Goal: Register for event/course

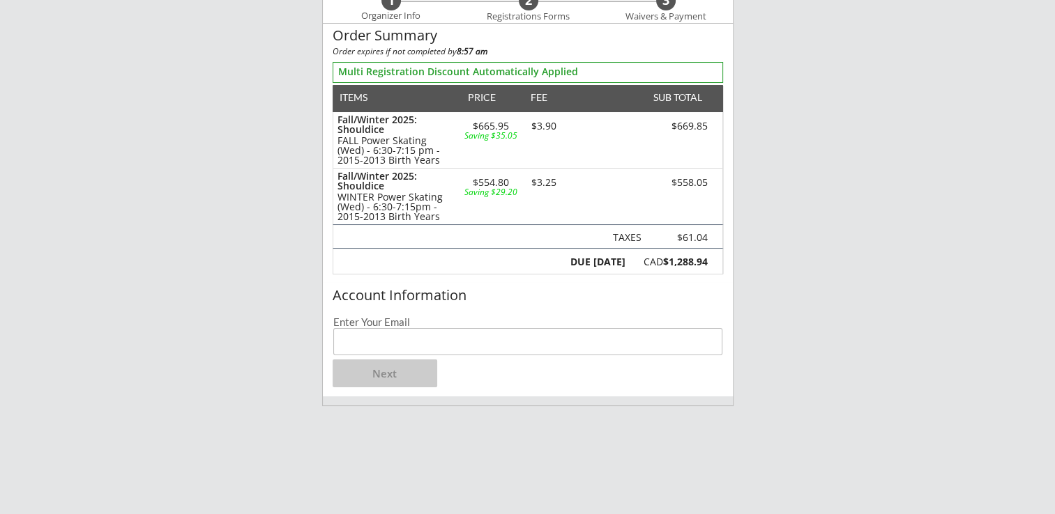
scroll to position [139, 0]
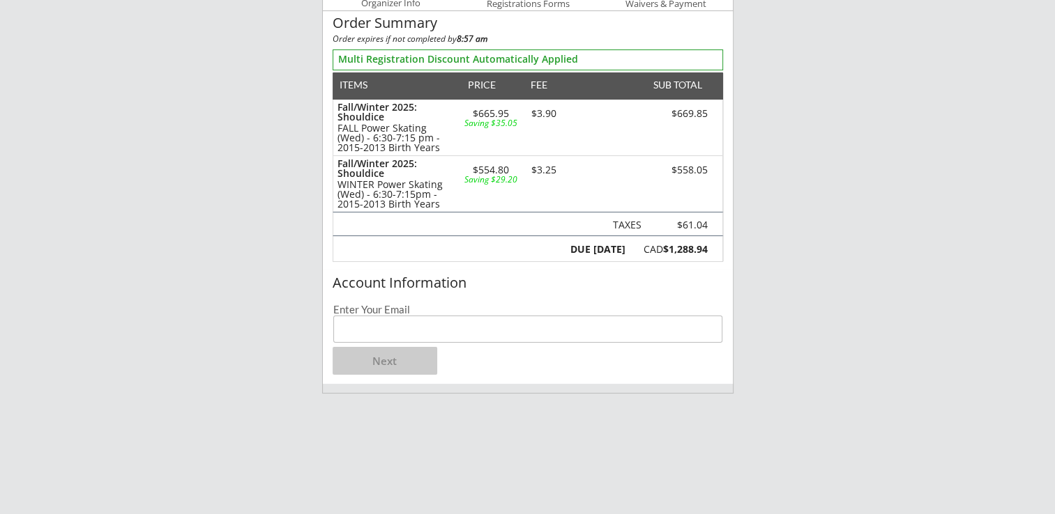
click at [396, 330] on input "email" at bounding box center [527, 329] width 389 height 27
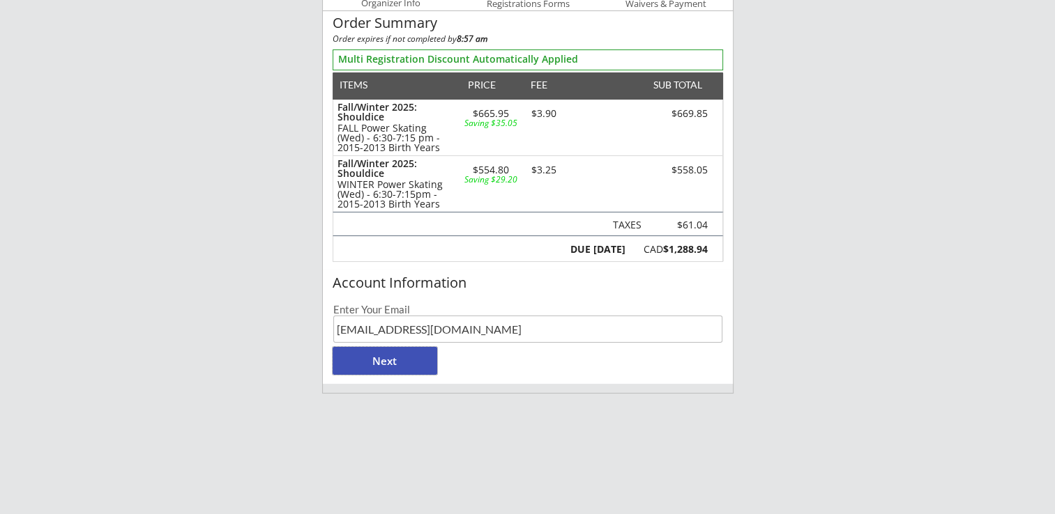
drag, startPoint x: 395, startPoint y: 369, endPoint x: 427, endPoint y: 326, distance: 53.3
click at [427, 326] on div "Account Information Enter Your Email [EMAIL_ADDRESS][DOMAIN_NAME] Next" at bounding box center [528, 327] width 410 height 114
click at [409, 330] on input "[EMAIL_ADDRESS][DOMAIN_NAME]" at bounding box center [527, 329] width 389 height 27
type input "[EMAIL_ADDRESS][DOMAIN_NAME]"
click at [404, 354] on button "Next" at bounding box center [385, 361] width 105 height 28
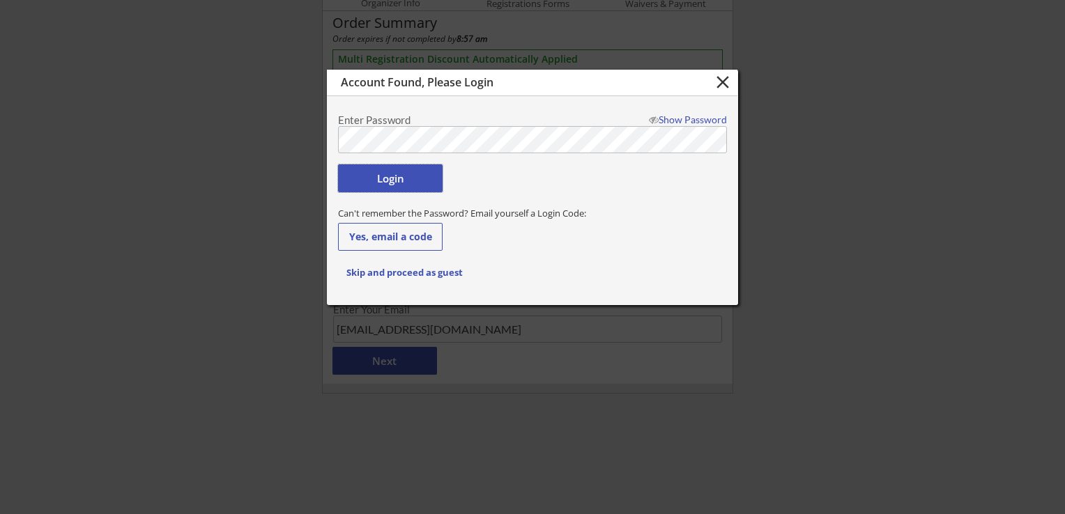
click at [380, 181] on button "Login" at bounding box center [390, 179] width 105 height 28
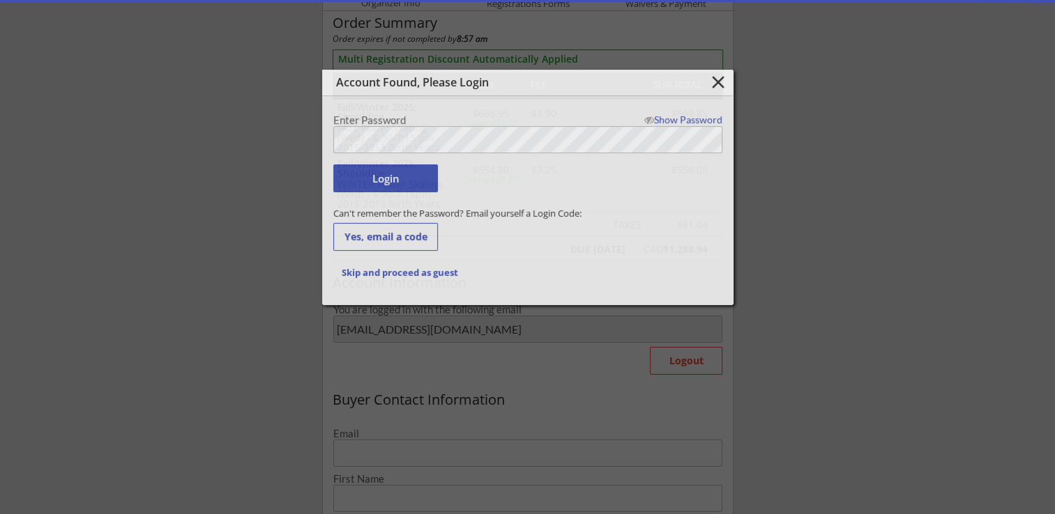
type input "[EMAIL_ADDRESS][DOMAIN_NAME]"
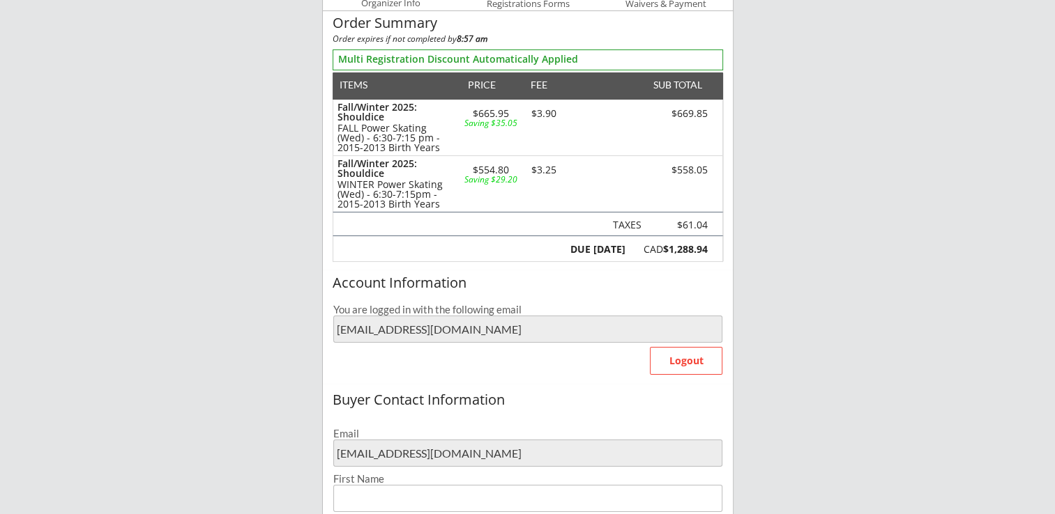
type input "Imran"
type input "Gulam"
type input "[PHONE_NUMBER]"
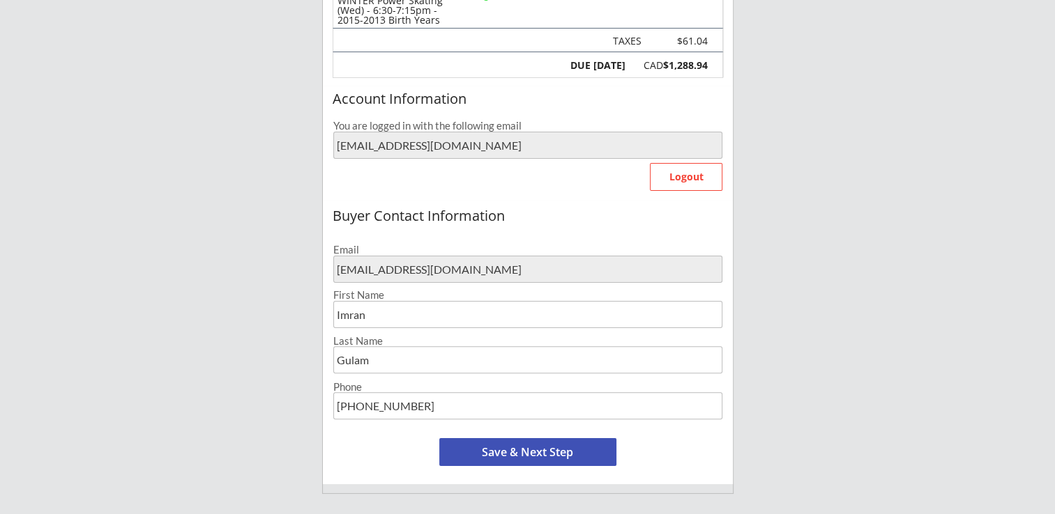
scroll to position [418, 0]
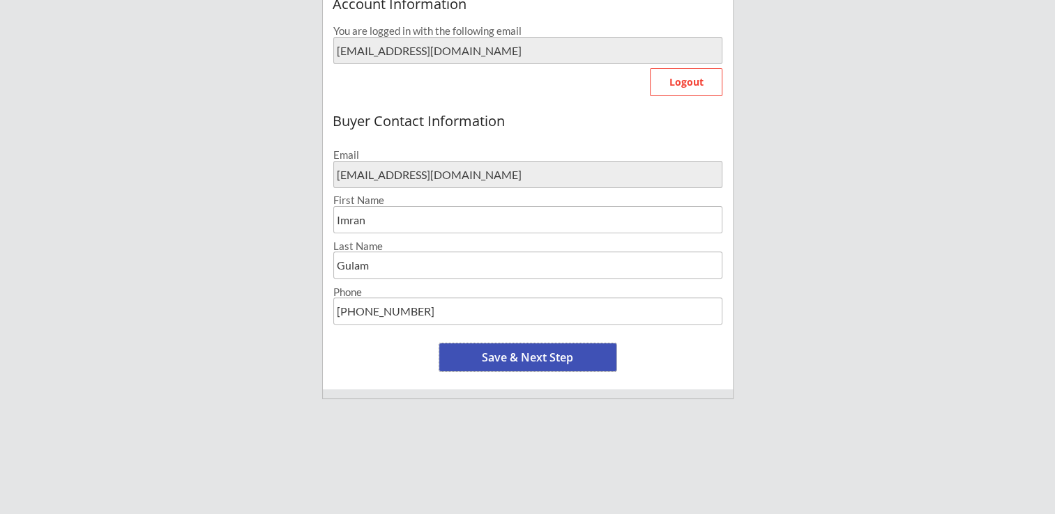
click at [560, 363] on button "Save & Next Step" at bounding box center [527, 358] width 177 height 28
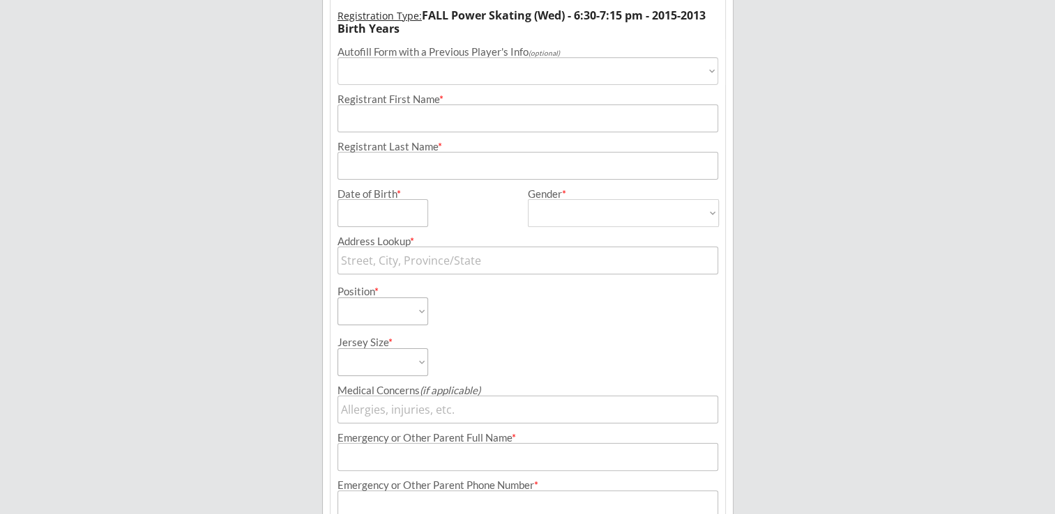
scroll to position [100, 0]
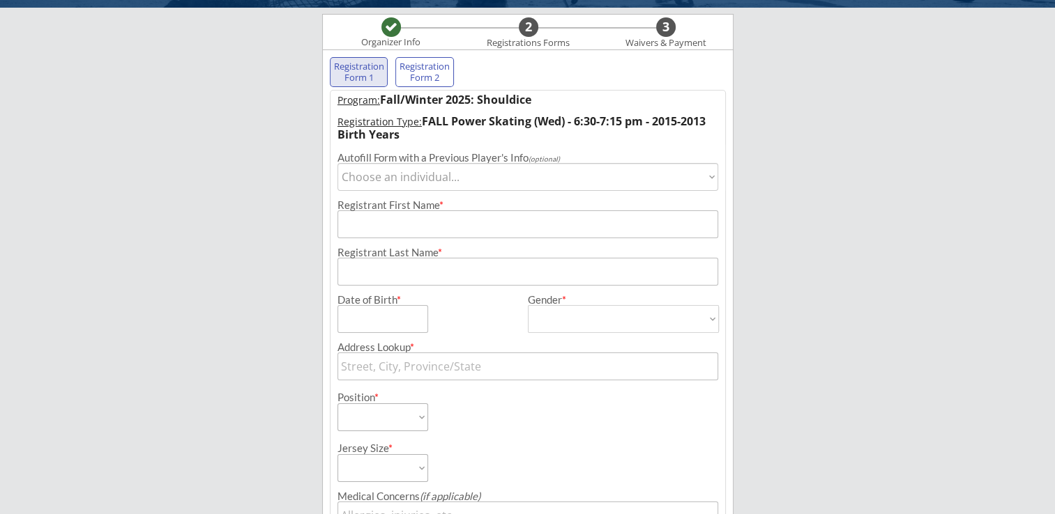
click at [429, 181] on select "Choose an individual... [PERSON_NAME]" at bounding box center [527, 177] width 381 height 28
select select ""1348695171700984260__LOOKUP__1752899028468x968208662955032600""
click at [337, 163] on select "Choose an individual... [PERSON_NAME]" at bounding box center [527, 177] width 381 height 28
type input "Zyler"
type input "Gulam"
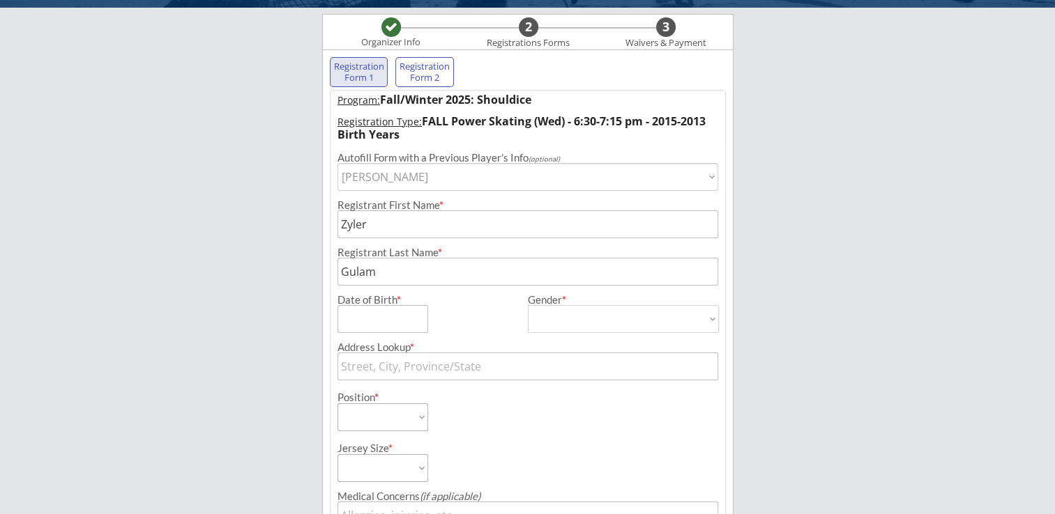
type input "[DATE]"
type input "[STREET_ADDRESS]"
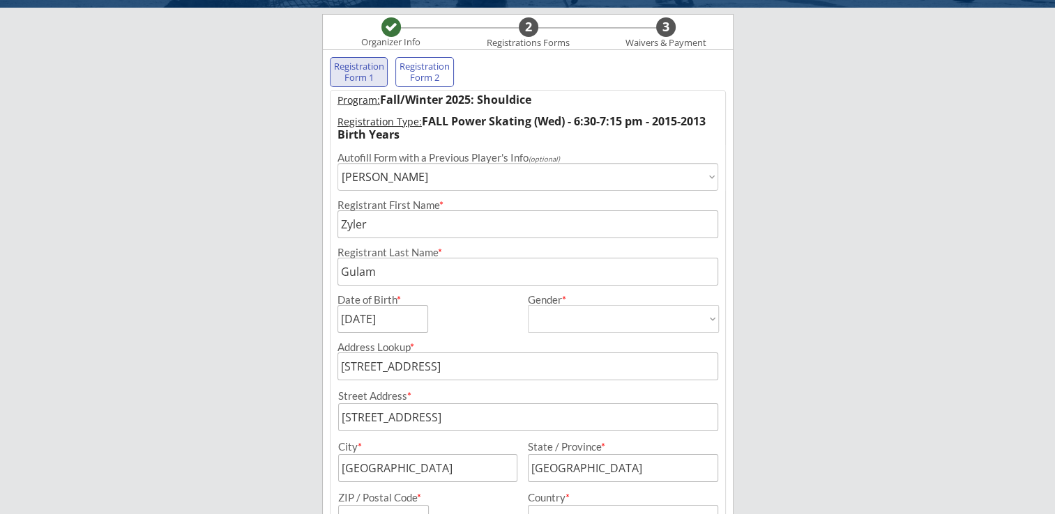
type input "[DEMOGRAPHIC_DATA]"
select select ""[DEMOGRAPHIC_DATA]""
type input "[PERSON_NAME]"
type input "[PHONE_NUMBER]"
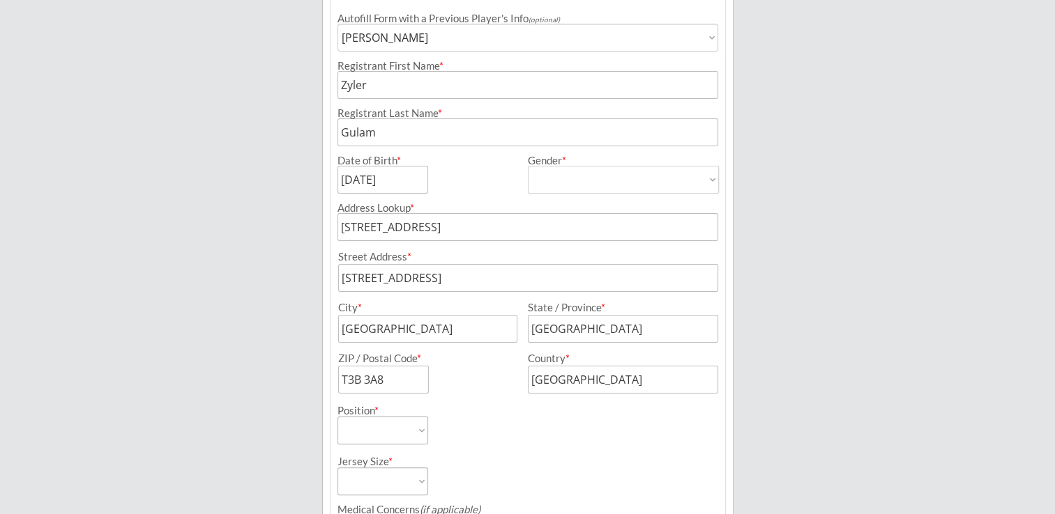
scroll to position [310, 0]
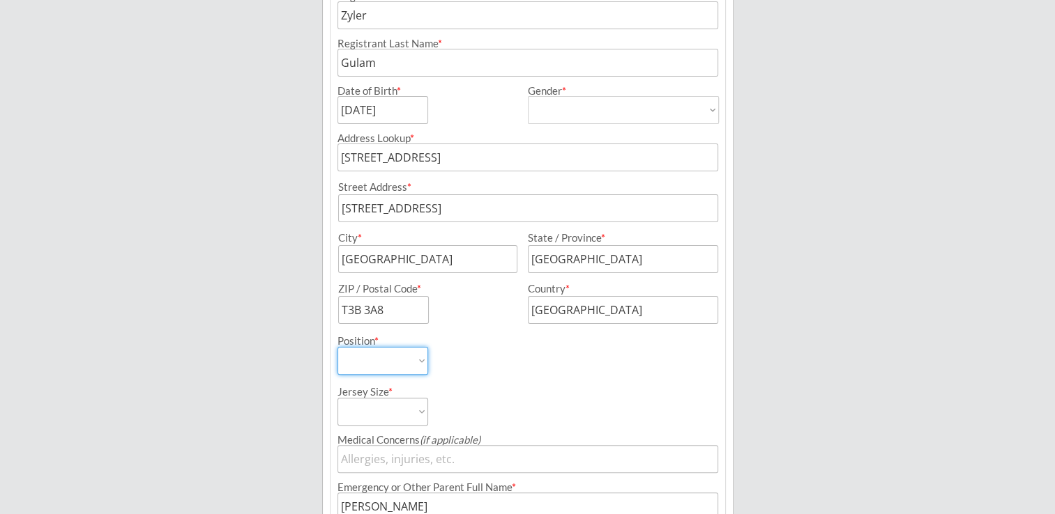
click at [416, 371] on select "Forward Defense Goalie" at bounding box center [382, 361] width 91 height 28
select select ""Forward""
click at [337, 347] on select "Forward Defense Goalie" at bounding box center [382, 361] width 91 height 28
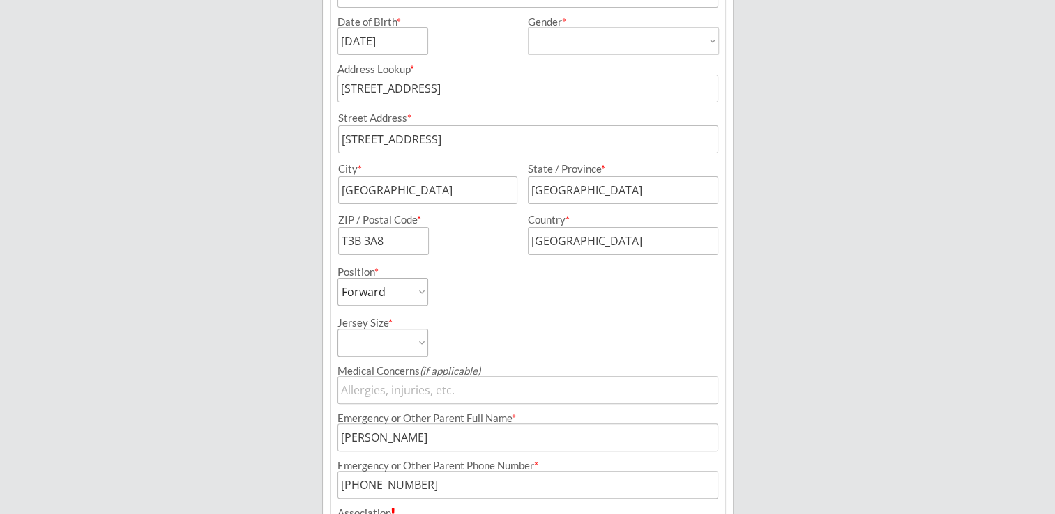
scroll to position [379, 0]
click at [420, 351] on select "Youth S Youth M Youth L Youth XL Adult S Adult M Adult L Adult XL" at bounding box center [382, 342] width 91 height 28
click at [420, 344] on select "Youth S Youth M Youth L Youth XL Adult S Adult M Adult L Adult XL" at bounding box center [382, 342] width 91 height 28
select select ""Youth XL""
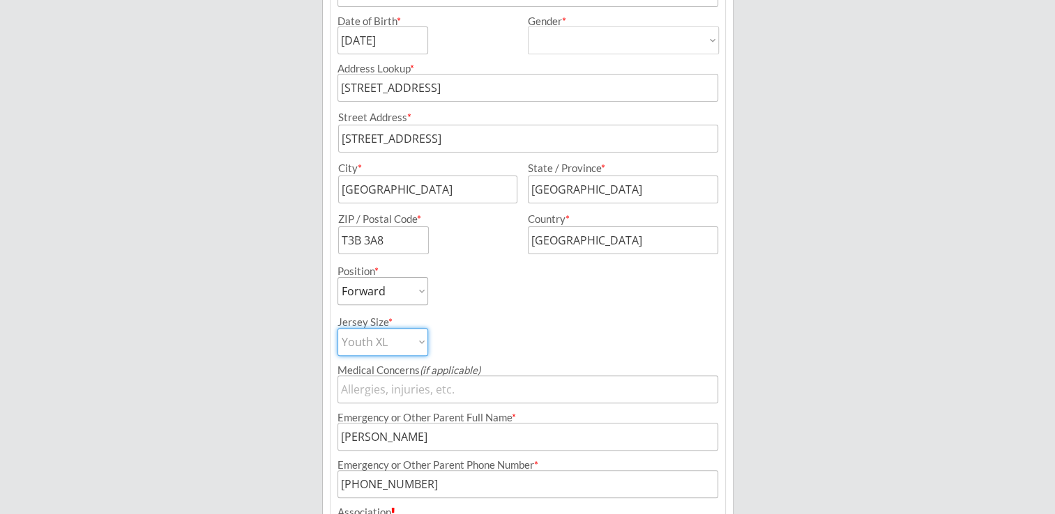
click at [337, 328] on select "Youth S Youth M Youth L Youth XL Adult S Adult M Adult L Adult XL" at bounding box center [382, 342] width 91 height 28
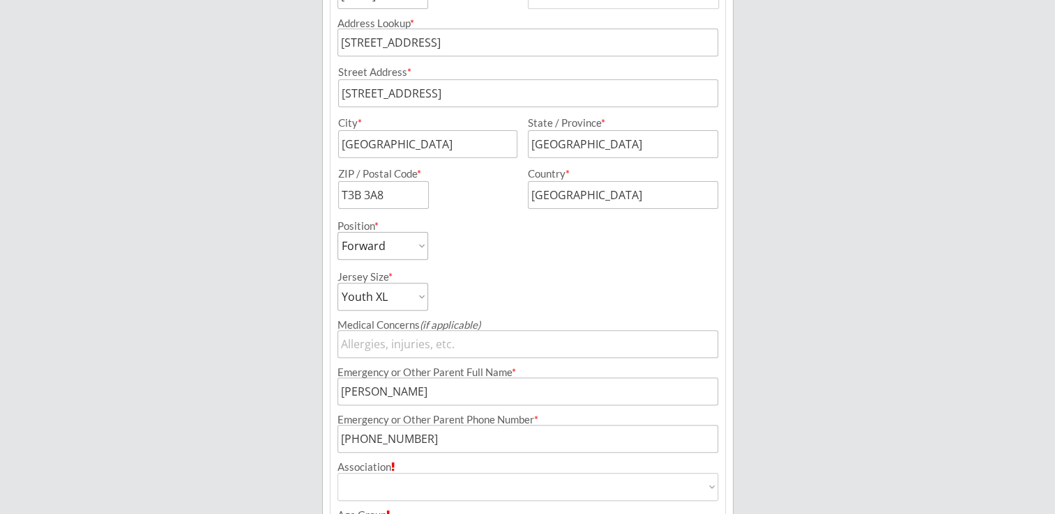
scroll to position [519, 0]
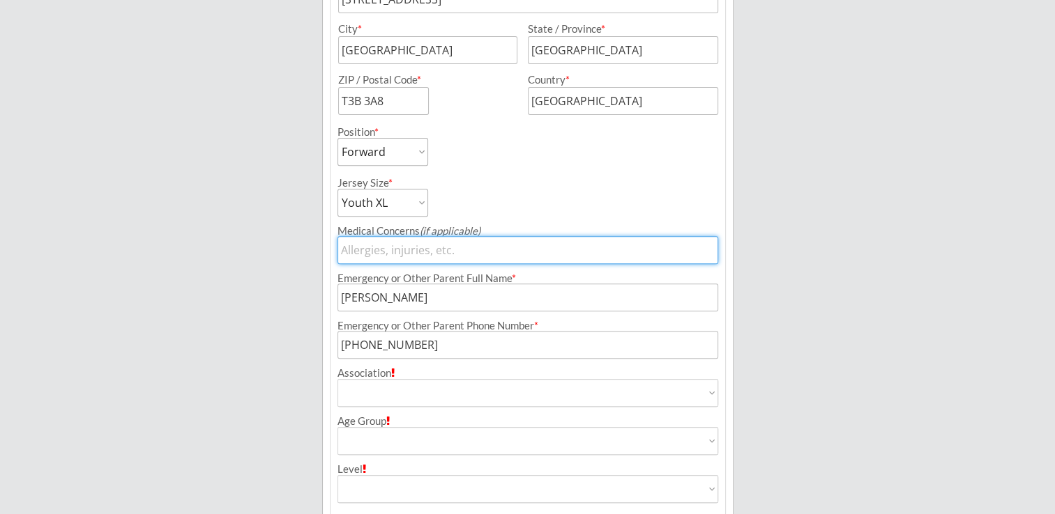
click at [424, 255] on input "input" at bounding box center [527, 250] width 381 height 28
type input "None"
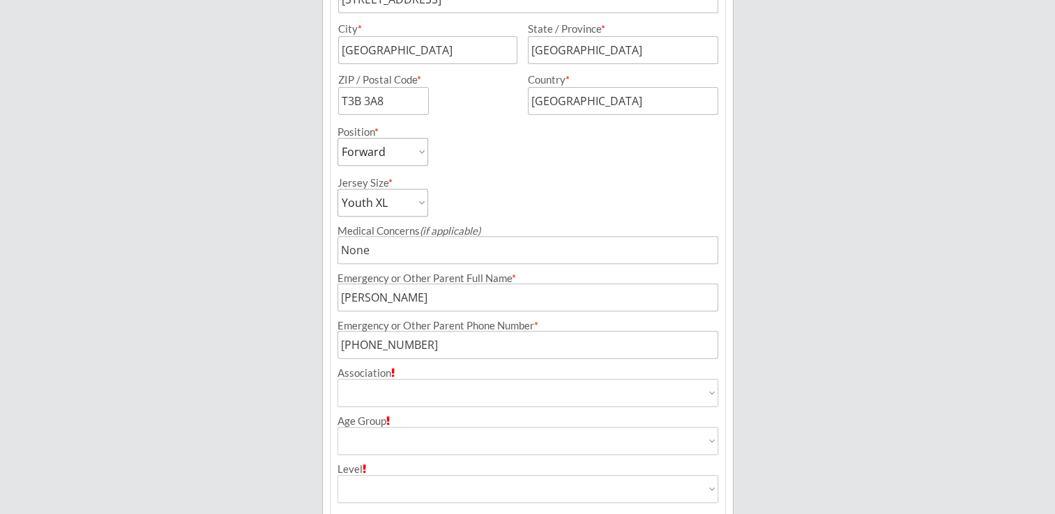
click at [769, 387] on div "Breakaway Power Skating/Boondock Hockey Development Organizer Info 2 Registrati…" at bounding box center [527, 52] width 1055 height 1143
click at [461, 403] on select "Airdrie Blackfoot Hockey Association Bow River Bruins Bow Valley Hockey Society…" at bounding box center [527, 393] width 381 height 28
select select ""Northwest Warriors""
click at [337, 379] on select "Airdrie Blackfoot Hockey Association Bow River Bruins Bow Valley Hockey Society…" at bounding box center [527, 393] width 381 height 28
type input "Northwest Warriors"
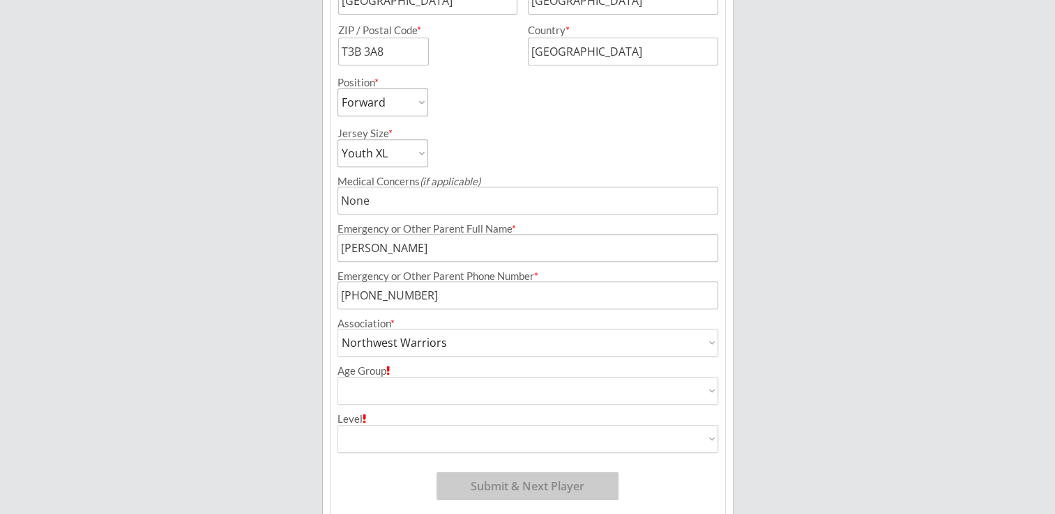
scroll to position [627, 0]
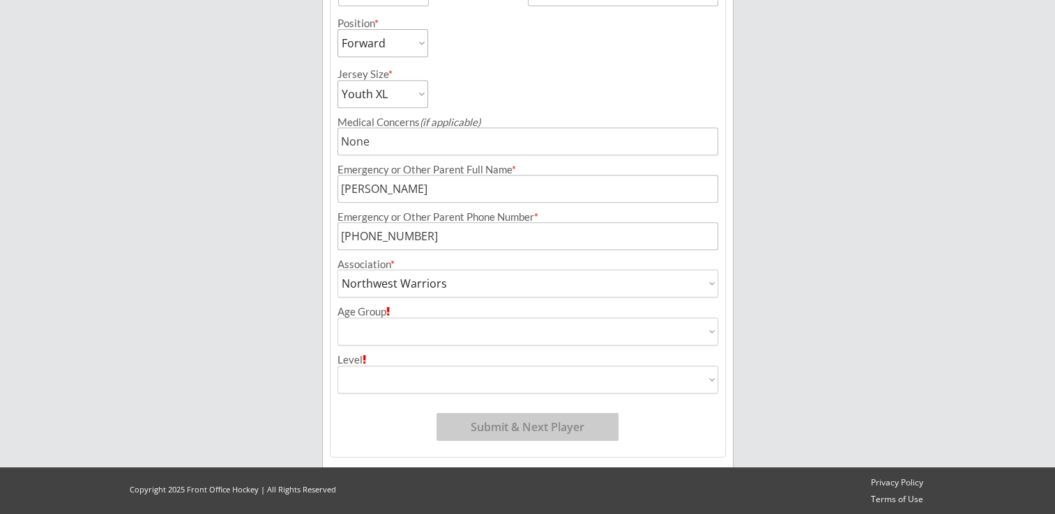
click at [411, 332] on select "House League U7 U9 U11 U13 U15 U16 U18 U21 College/University Active Start U10 …" at bounding box center [527, 332] width 381 height 28
select select ""U13""
click at [337, 318] on select "House League U7 U9 U11 U13 U15 U16 U18 U21 College/University Active Start U10 …" at bounding box center [527, 332] width 381 height 28
type input "U13"
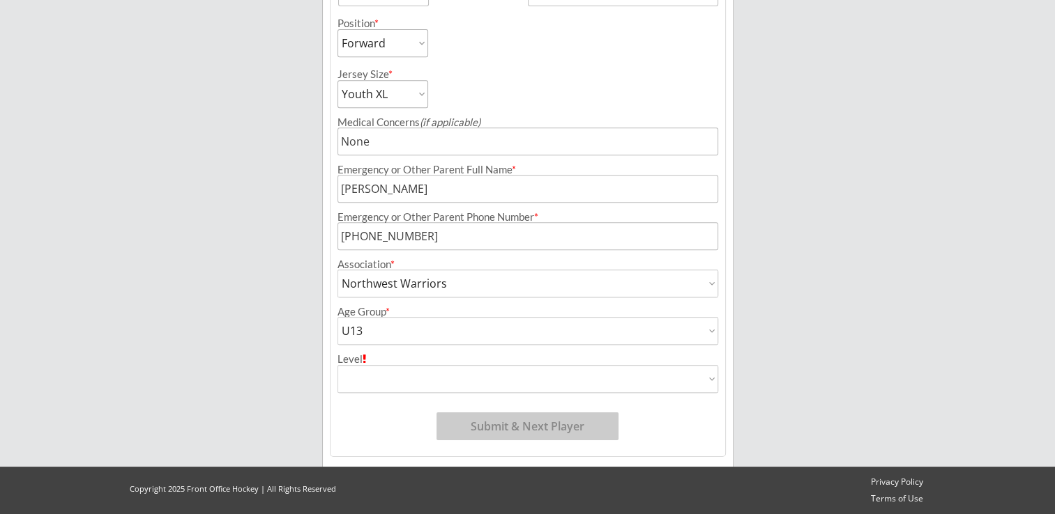
click at [362, 381] on select "Division 1 Division 2 Division 3 Division 4 Division 5 Division 6 Division 7 AA…" at bounding box center [527, 379] width 381 height 28
select select ""AA""
click at [337, 365] on select "Division 1 Division 2 Division 3 Division 4 Division 5 Division 6 Division 7 AA…" at bounding box center [527, 379] width 381 height 28
type input "AA"
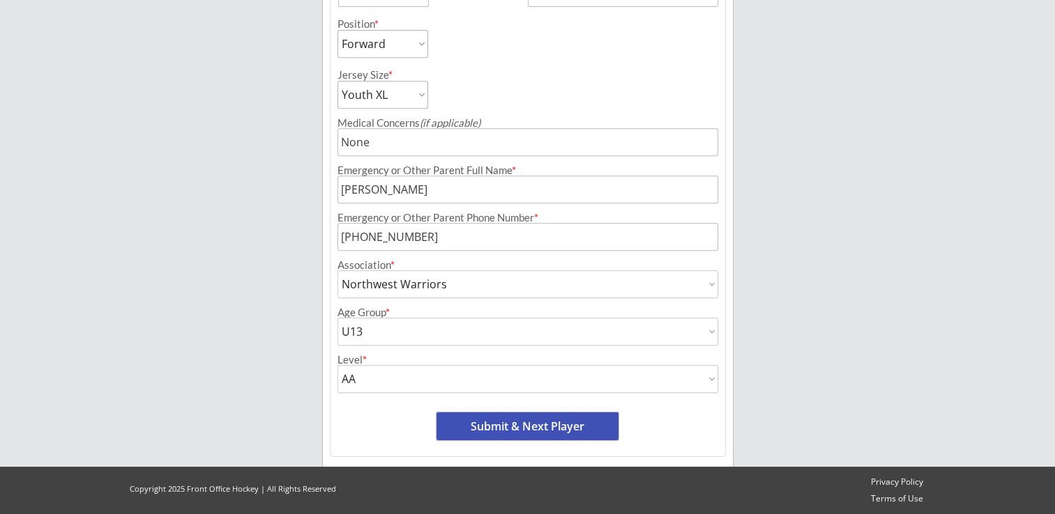
click at [513, 428] on button "Submit & Next Player" at bounding box center [527, 427] width 182 height 28
select select ""PLACEHOLDER_1427118222253""
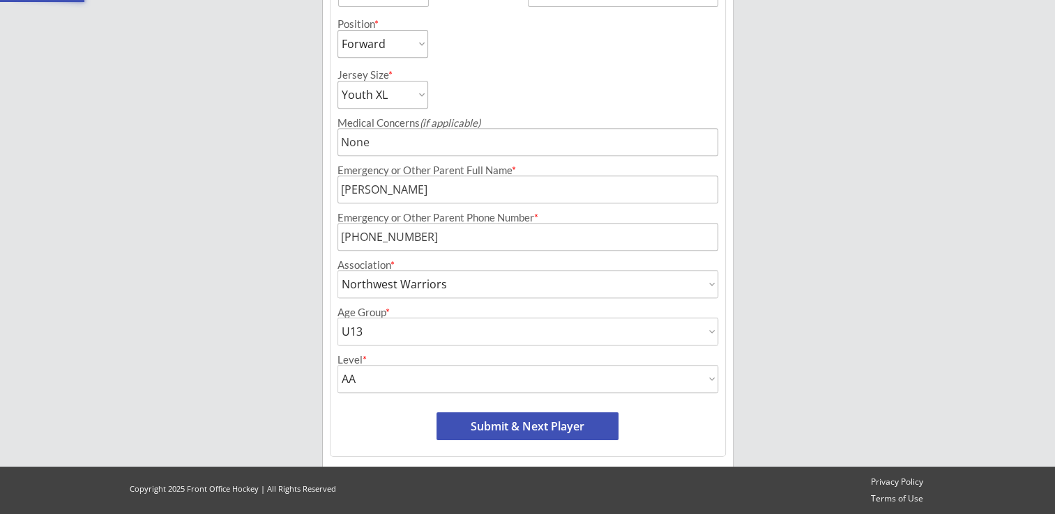
select select ""PLACEHOLDER_1427118222253""
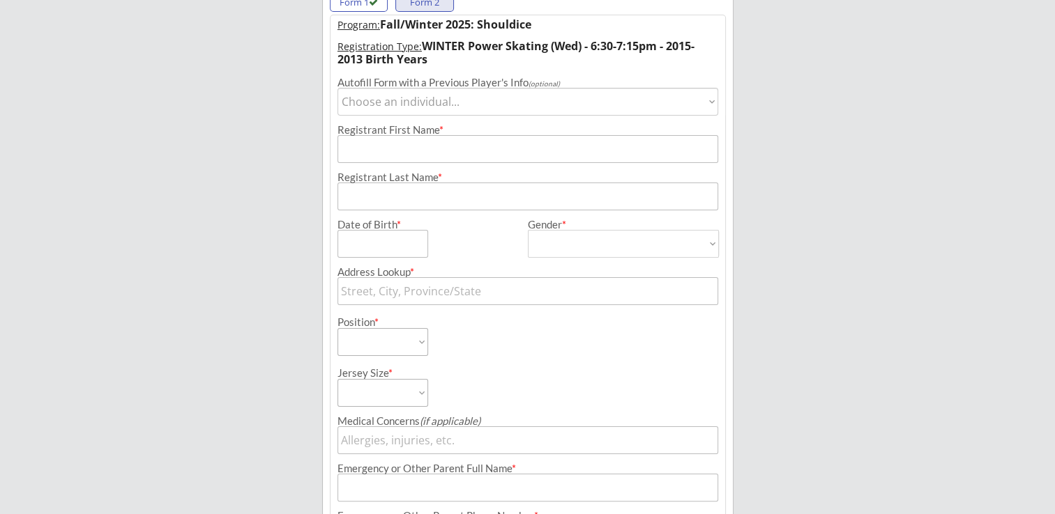
scroll to position [114, 0]
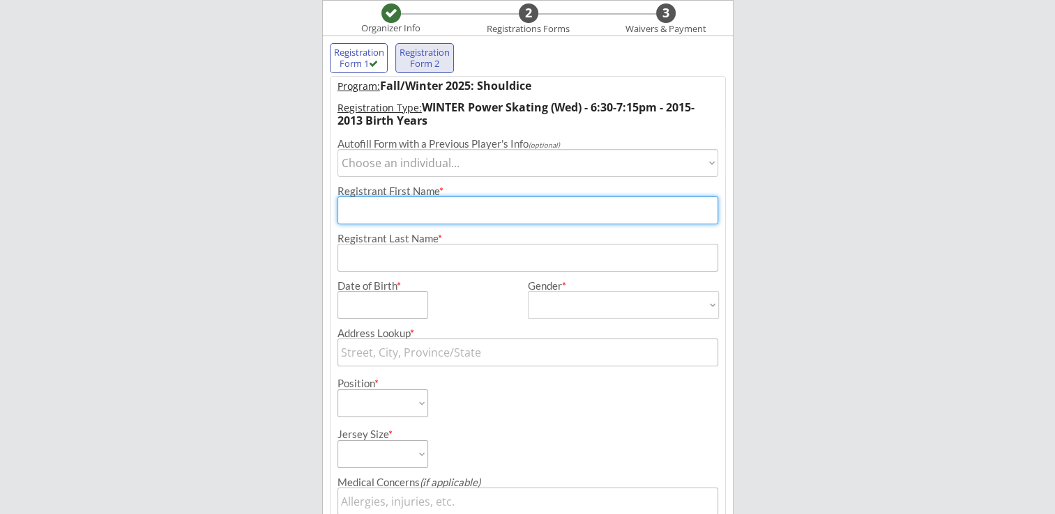
click at [437, 203] on input "input" at bounding box center [527, 211] width 381 height 28
click at [467, 178] on div "Program: Fall/Winter 2025: Shouldice Registration Type: WINTER Power Skating (W…" at bounding box center [528, 446] width 396 height 741
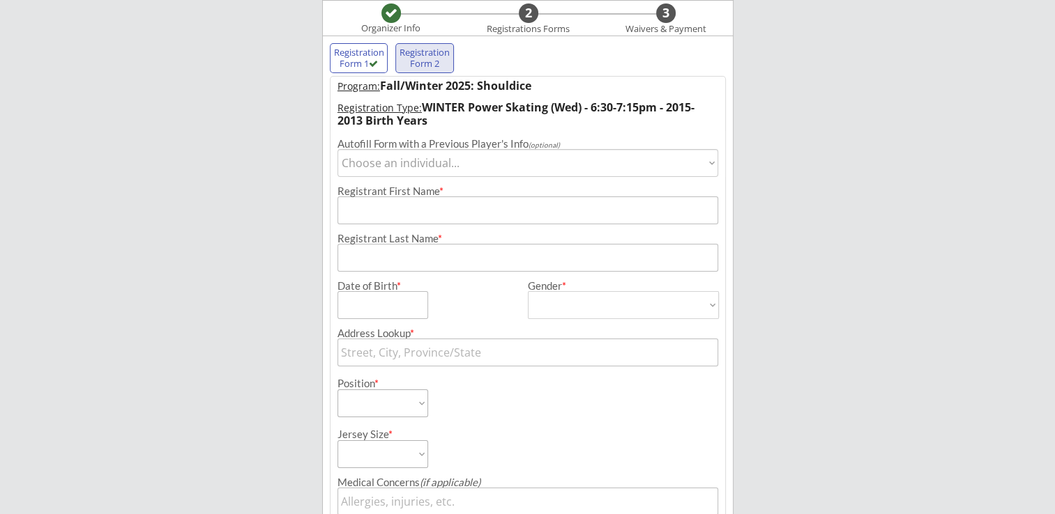
click at [435, 169] on select "Choose an individual... [PERSON_NAME]" at bounding box center [527, 163] width 381 height 28
select select ""1348695171700984260__LOOKUP__1752899028468x968208662955032600""
click at [337, 149] on select "Choose an individual... [PERSON_NAME]" at bounding box center [527, 163] width 381 height 28
type input "Zyler"
type input "Gulam"
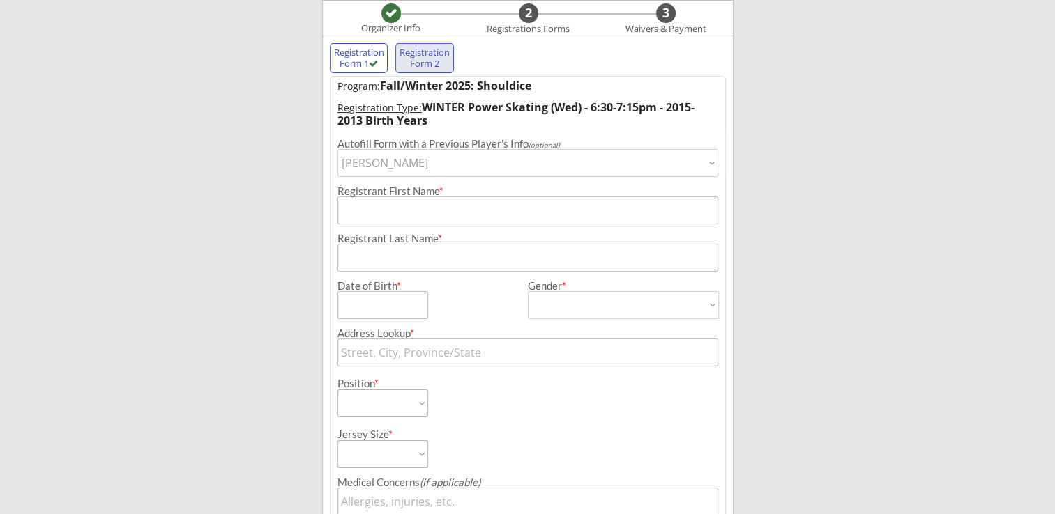
type input "[DATE]"
type input "[STREET_ADDRESS]"
type input "[GEOGRAPHIC_DATA]"
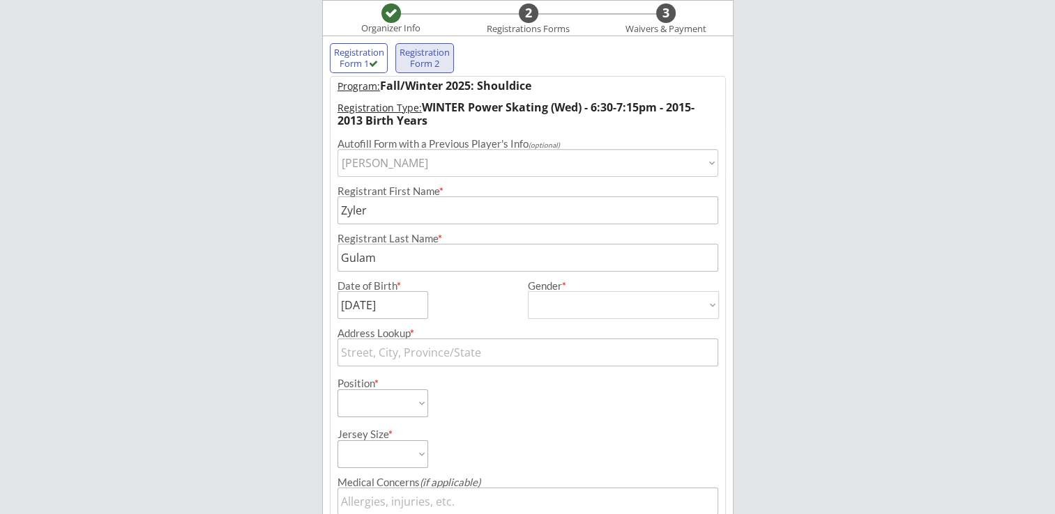
type input "T3B 3A8"
type input "[GEOGRAPHIC_DATA]"
type input "[DEMOGRAPHIC_DATA]"
select select ""[DEMOGRAPHIC_DATA]""
select select ""Forward""
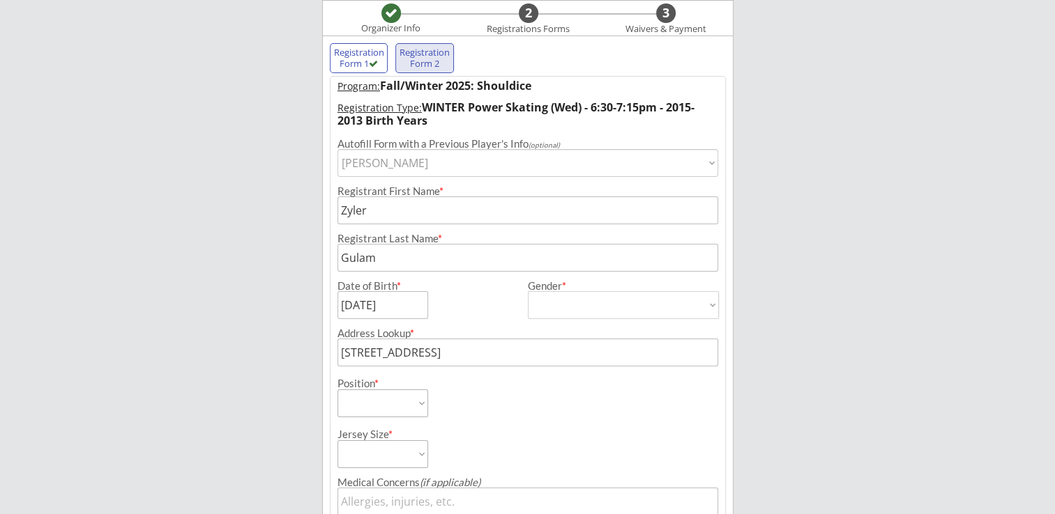
select select ""Youth XL""
type input "None"
type input "[PERSON_NAME]"
type input "[PHONE_NUMBER]"
type input "Northwest Warriors"
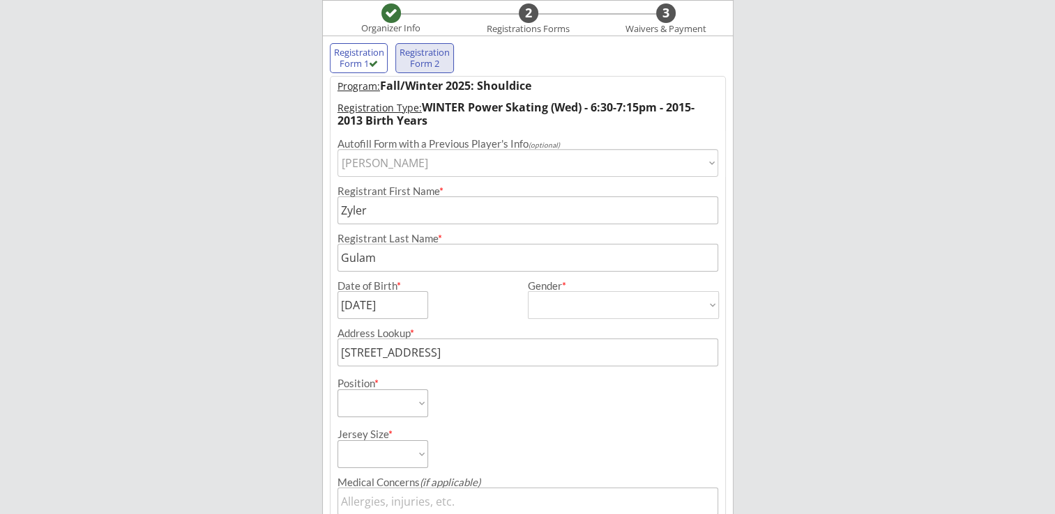
select select ""Northwest Warriors""
type input "U13"
select select ""U13""
type input "AA"
select select ""AA""
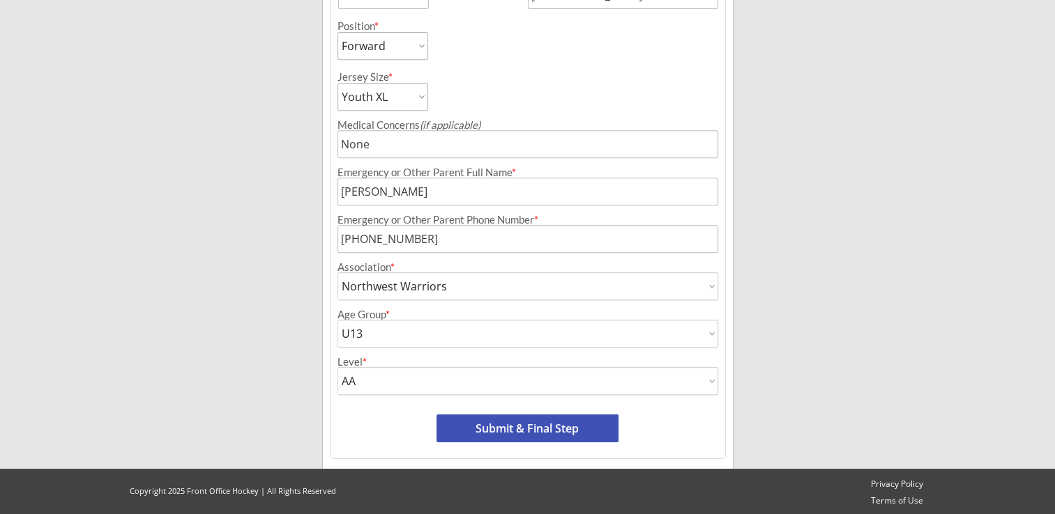
scroll to position [627, 0]
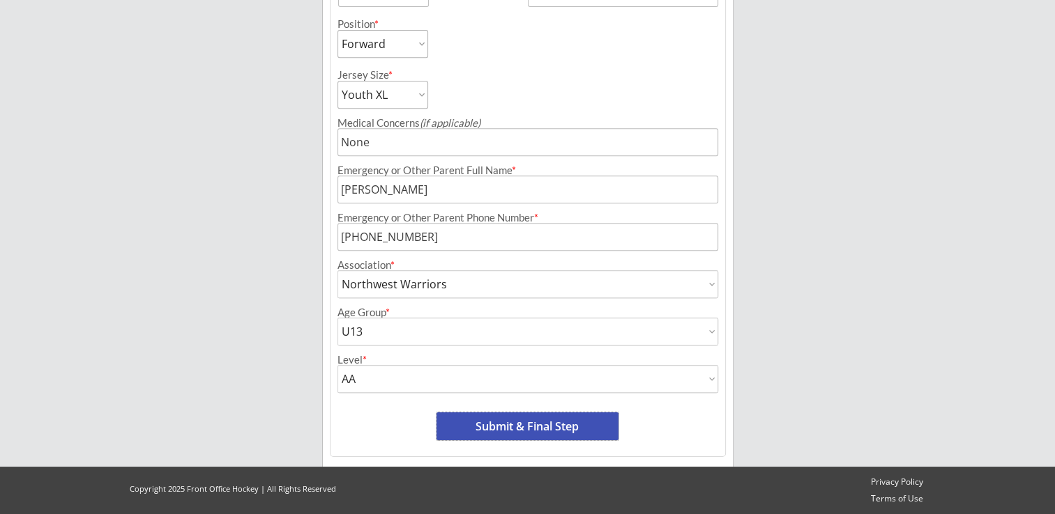
click at [530, 420] on button "Submit & Final Step" at bounding box center [527, 427] width 182 height 28
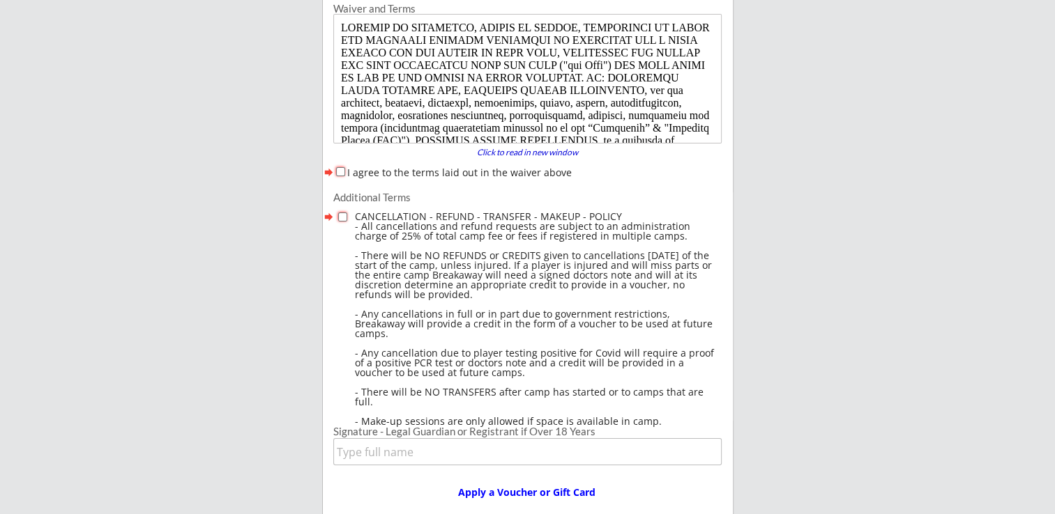
scroll to position [184, 0]
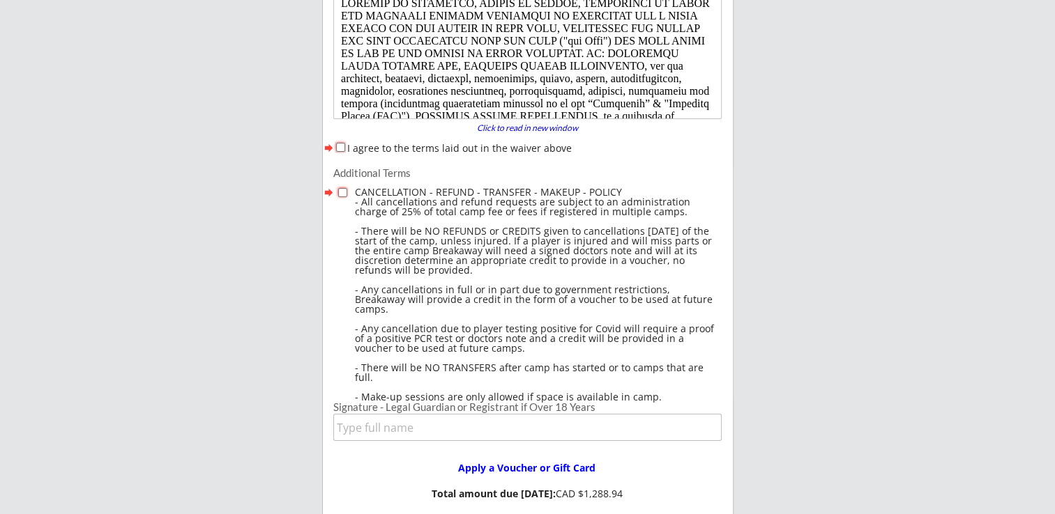
click at [341, 148] on input "I agree to the terms laid out in the waiver above" at bounding box center [340, 147] width 9 height 9
checkbox input "true"
click at [343, 192] on input "checkbox" at bounding box center [342, 192] width 9 height 9
checkbox input "true"
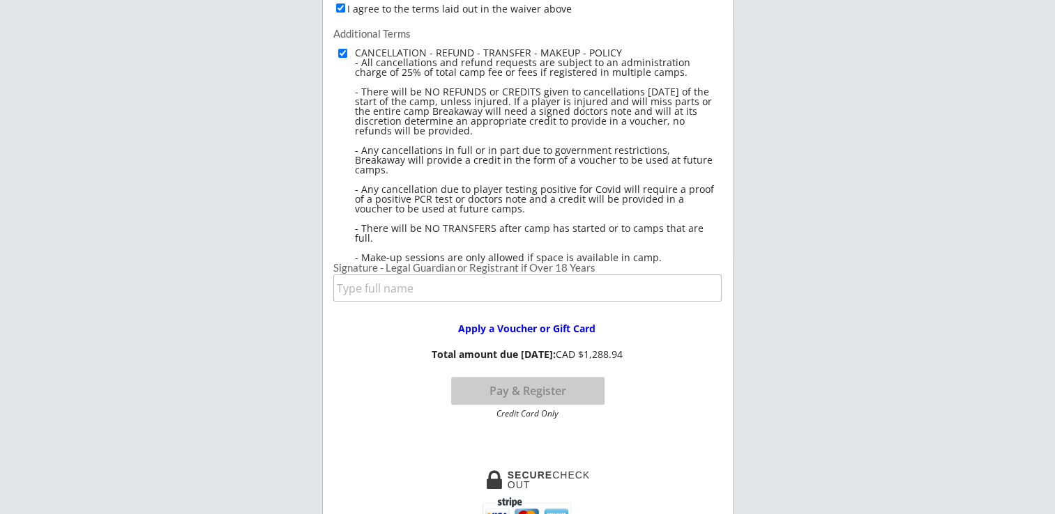
click at [422, 291] on input "input" at bounding box center [527, 288] width 388 height 27
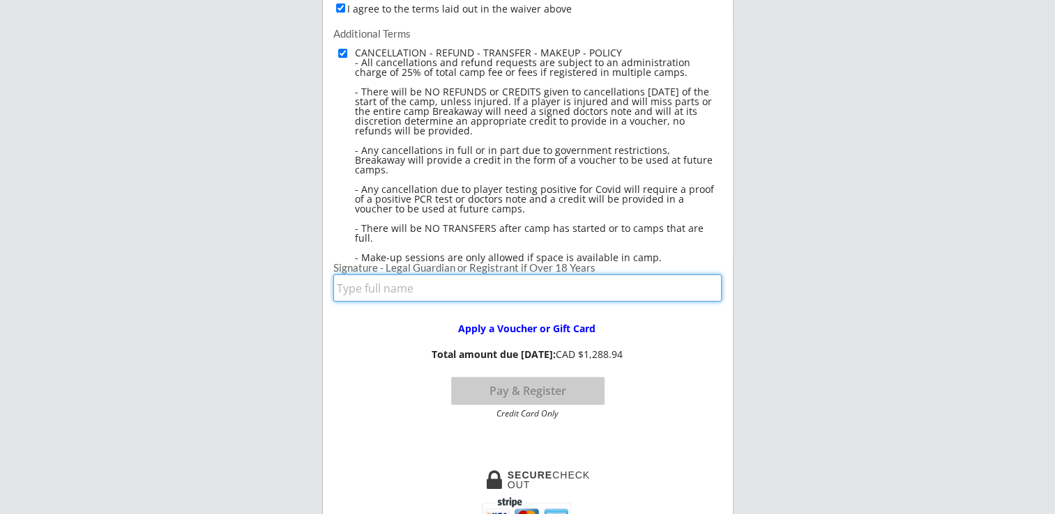
type input "[PERSON_NAME]"
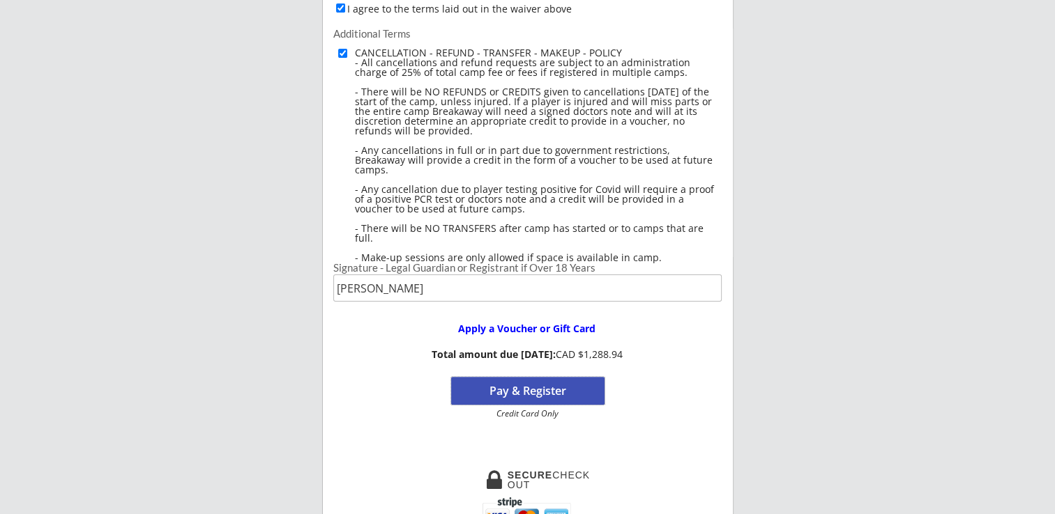
click at [553, 389] on button "Pay & Register" at bounding box center [527, 391] width 153 height 28
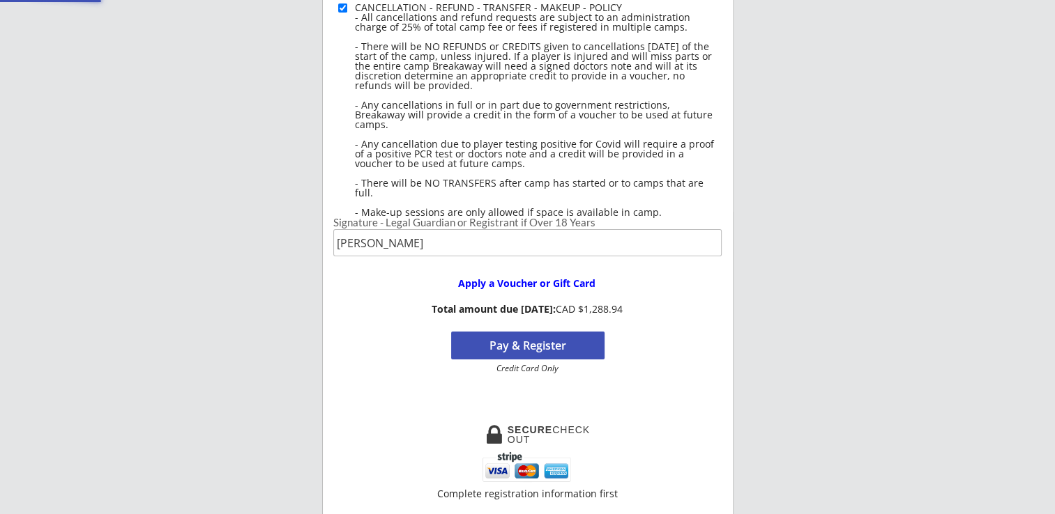
scroll to position [393, 0]
